Goal: Information Seeking & Learning: Learn about a topic

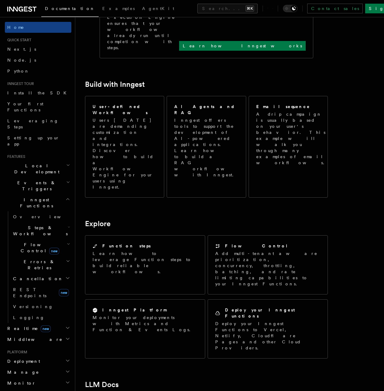
scroll to position [398, 0]
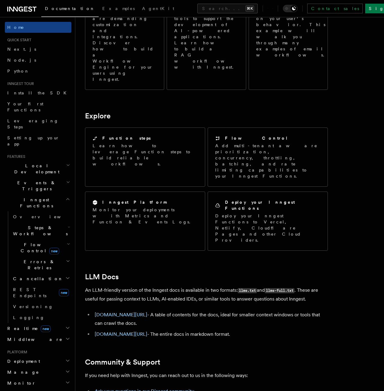
click at [28, 163] on span "Local Development" at bounding box center [35, 169] width 61 height 12
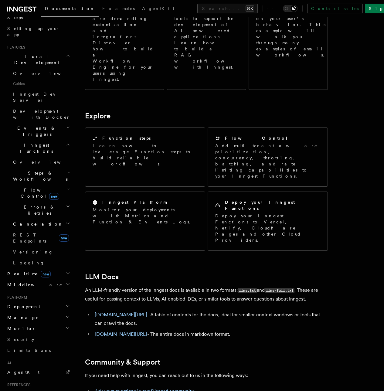
scroll to position [0, 0]
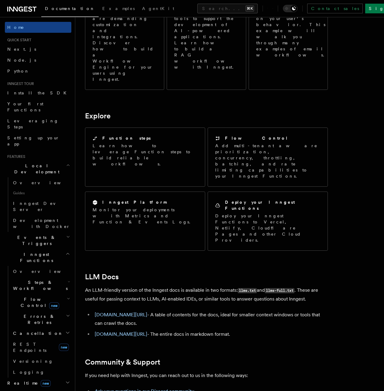
click at [36, 296] on span "Flow Control new" at bounding box center [39, 302] width 56 height 12
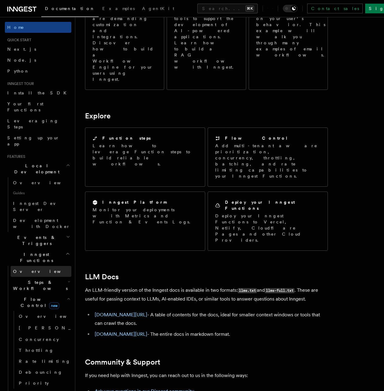
click at [27, 269] on span "Overview" at bounding box center [44, 271] width 62 height 5
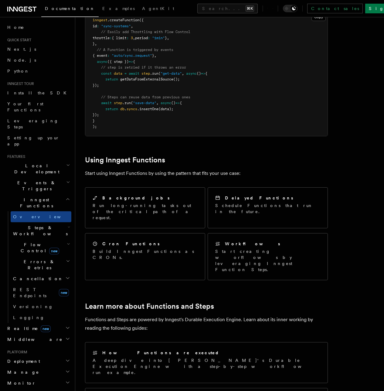
scroll to position [177, 0]
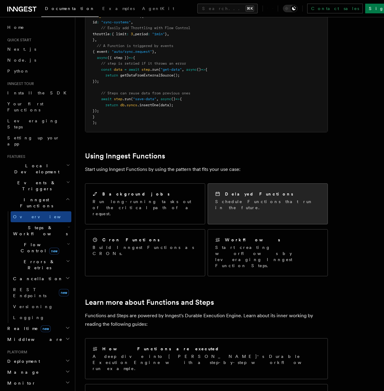
click at [256, 198] on p "Schedule Functions that run in the future." at bounding box center [267, 204] width 105 height 12
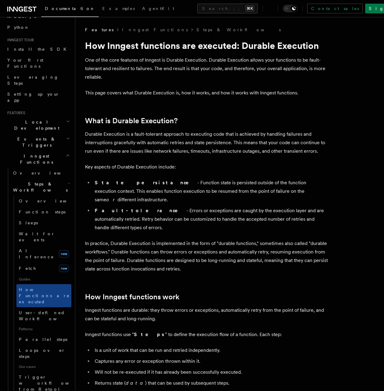
scroll to position [60, 0]
